Goal: Task Accomplishment & Management: Manage account settings

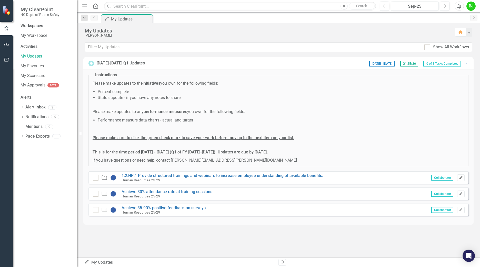
click at [462, 179] on button "Edit" at bounding box center [460, 178] width 7 height 7
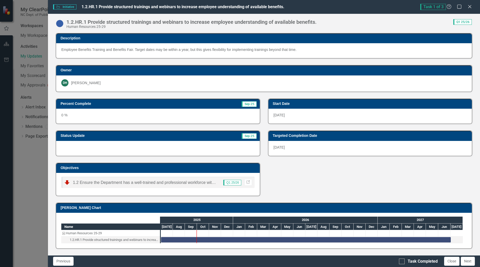
click at [217, 183] on div "Q1 25/26 Link" at bounding box center [234, 182] width 35 height 7
click at [67, 184] on img at bounding box center [67, 183] width 6 height 6
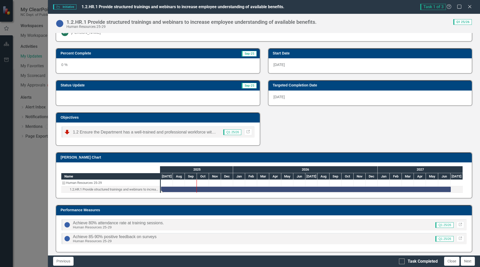
scroll to position [53, 0]
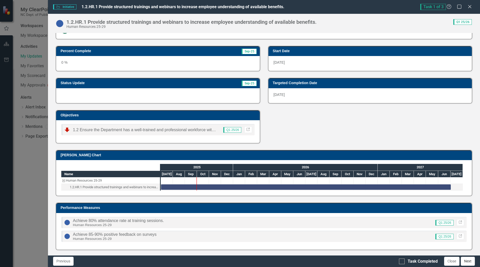
click at [470, 262] on button "Next" at bounding box center [467, 261] width 14 height 9
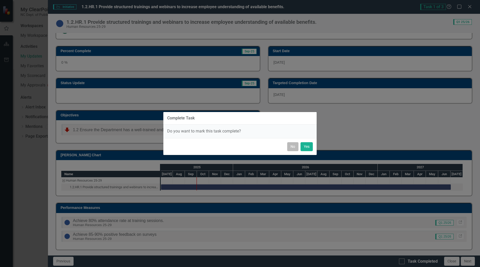
click at [292, 145] on button "No" at bounding box center [292, 146] width 11 height 9
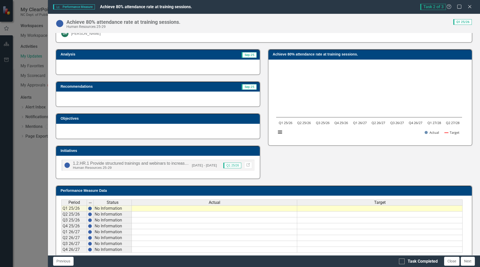
scroll to position [28, 0]
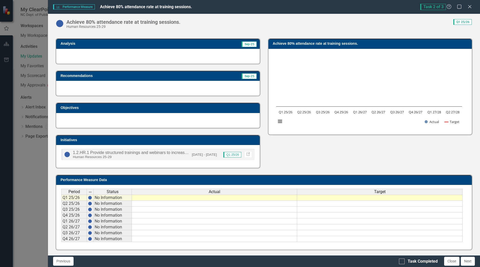
click at [139, 153] on span "1.2.HR.1 Provide structured trainings and webinars to increase employee underst…" at bounding box center [172, 153] width 199 height 4
click at [246, 156] on icon at bounding box center [247, 154] width 3 height 3
click at [466, 260] on button "Next" at bounding box center [467, 261] width 14 height 9
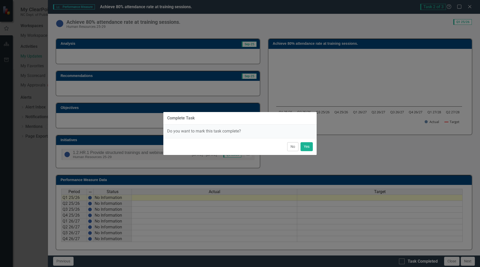
click at [293, 146] on button "No" at bounding box center [292, 146] width 11 height 9
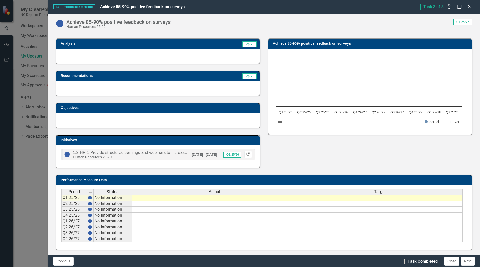
click at [245, 152] on link "Link" at bounding box center [247, 154] width 7 height 7
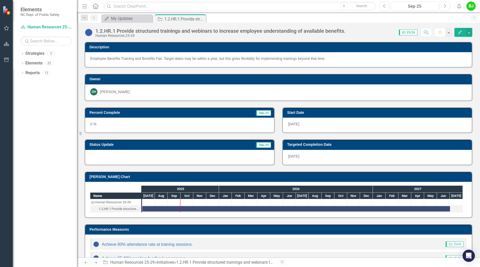
click at [461, 32] on icon "Edit" at bounding box center [459, 32] width 5 height 4
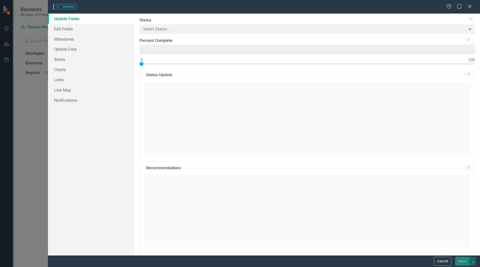
type input "0"
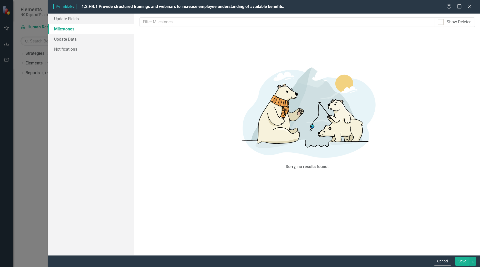
click at [463, 262] on button "Save" at bounding box center [462, 261] width 14 height 9
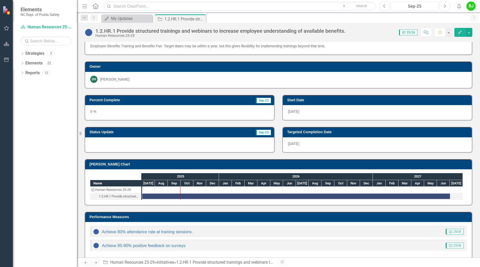
scroll to position [19, 0]
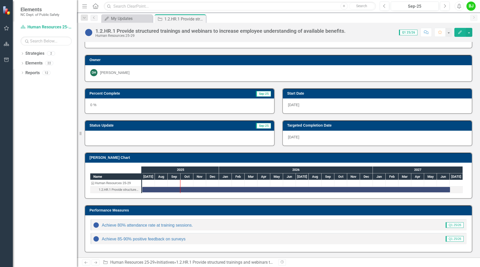
click at [418, 236] on div "Achieve 85-90% positive feedback on surveys Q1 25/26" at bounding box center [278, 238] width 376 height 11
click at [265, 126] on span "Sep-25" at bounding box center [263, 126] width 15 height 6
click at [112, 130] on td "Status Update" at bounding box center [144, 126] width 110 height 8
click at [460, 34] on icon "Edit" at bounding box center [459, 32] width 5 height 4
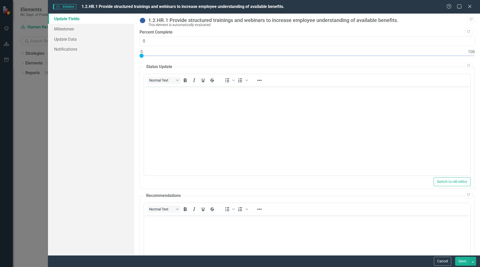
scroll to position [0, 0]
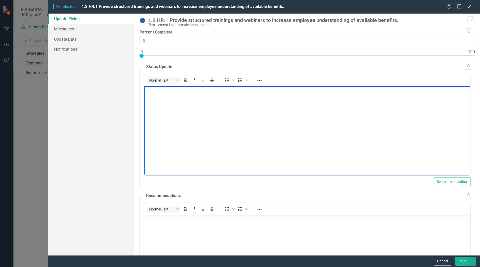
click at [162, 92] on p "Rich Text Area. Press ALT-0 for help." at bounding box center [306, 90] width 323 height 6
click at [166, 92] on p "Rich Text Area. Press ALT-0 for help." at bounding box center [306, 90] width 323 height 6
drag, startPoint x: 193, startPoint y: 89, endPoint x: 201, endPoint y: 90, distance: 8.2
click at [193, 89] on p "In [DATE], we provided FML training for HBRs and a separate FML training for Ma…" at bounding box center [306, 90] width 323 height 6
click at [169, 97] on p "In [DATE], we provided virtual FML training for HBRs and a separate FML trainin…" at bounding box center [306, 93] width 323 height 12
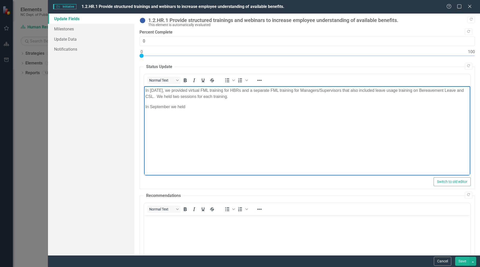
click at [203, 107] on p "In September we held" at bounding box center [306, 107] width 323 height 6
click at [198, 107] on p "In September we held" at bounding box center [306, 107] width 323 height 6
click at [190, 106] on p "In September we held 5 Open Enrollment training sessions for HBRs and 3 Open En…" at bounding box center [306, 107] width 323 height 6
click at [295, 107] on p "In September we held 5 virtual Open Enrollment training sessions for HBRs and 3…" at bounding box center [306, 107] width 323 height 6
click at [405, 107] on p "In September we held 5 virtual Open Enrollment training sessions for HBRs and 3…" at bounding box center [306, 107] width 323 height 6
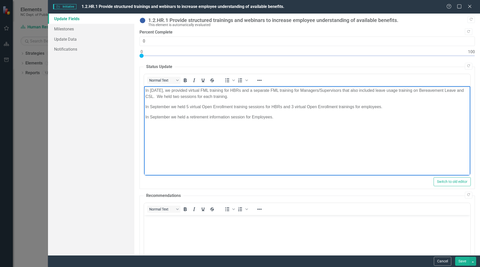
click at [170, 105] on p "In September we held 5 virtual Open Enrollment training sessions for HBRs and 3…" at bounding box center [306, 107] width 323 height 6
drag, startPoint x: 170, startPoint y: 116, endPoint x: 176, endPoint y: 116, distance: 6.2
click at [170, 116] on p "In September we held a retirement information session for Employees." at bounding box center [306, 117] width 323 height 6
click at [288, 116] on p "In [DATE] we held a retirement information session for Employees." at bounding box center [306, 117] width 323 height 6
click at [464, 262] on button "Save" at bounding box center [462, 261] width 14 height 9
